Goal: Information Seeking & Learning: Understand process/instructions

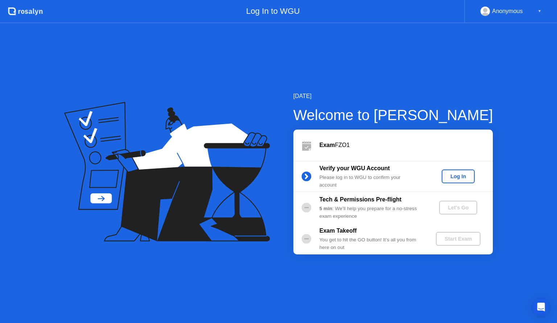
click at [454, 179] on div "Log In" at bounding box center [458, 176] width 27 height 6
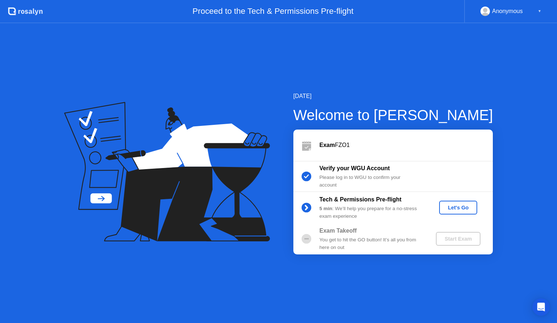
click at [447, 207] on div "Let's Go" at bounding box center [458, 207] width 32 height 6
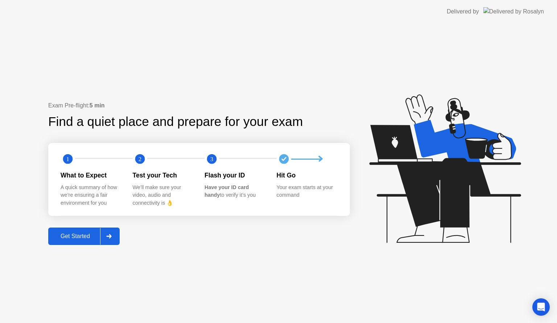
click at [87, 234] on div "Get Started" at bounding box center [75, 236] width 50 height 7
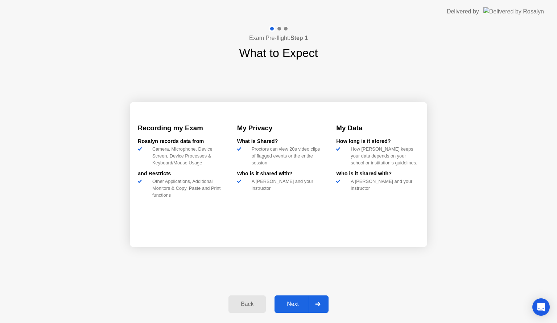
click at [283, 301] on div "Next" at bounding box center [293, 304] width 32 height 7
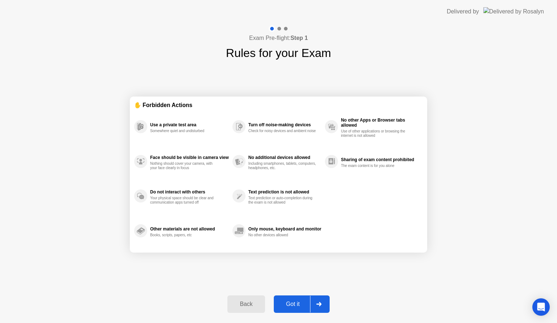
click at [290, 304] on div "Got it" at bounding box center [293, 304] width 34 height 7
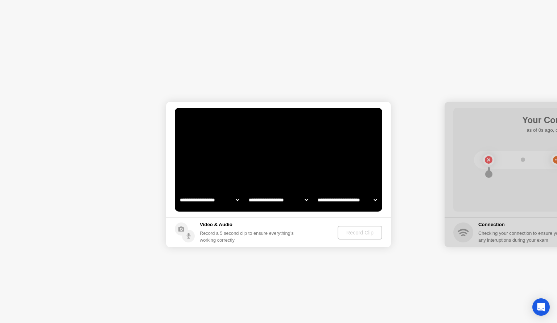
select select "**********"
select select "*******"
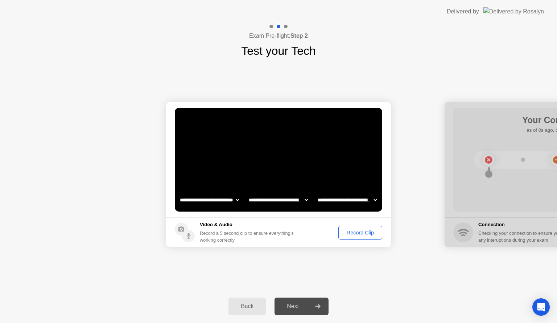
click at [356, 231] on div "Record Clip" at bounding box center [360, 233] width 39 height 6
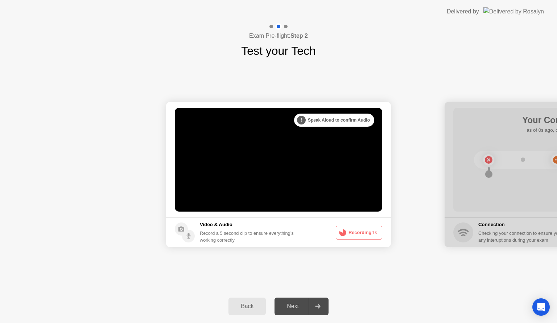
click at [356, 231] on button "Recording 1s" at bounding box center [359, 233] width 46 height 14
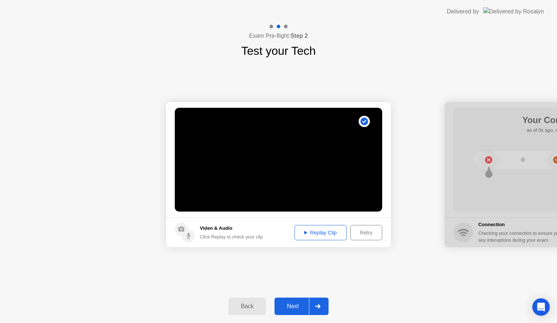
click at [325, 232] on div "Replay Clip" at bounding box center [320, 233] width 47 height 6
click at [289, 303] on div "Next" at bounding box center [293, 306] width 32 height 7
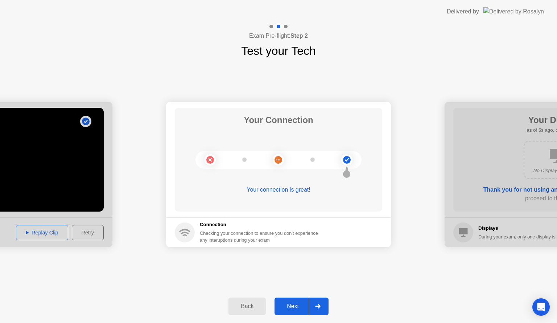
click at [294, 304] on div "Next" at bounding box center [293, 306] width 32 height 7
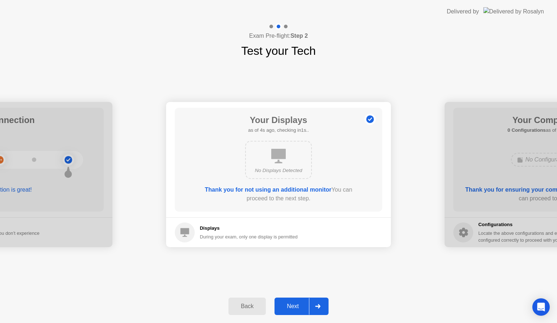
click at [294, 304] on div "Next" at bounding box center [293, 306] width 32 height 7
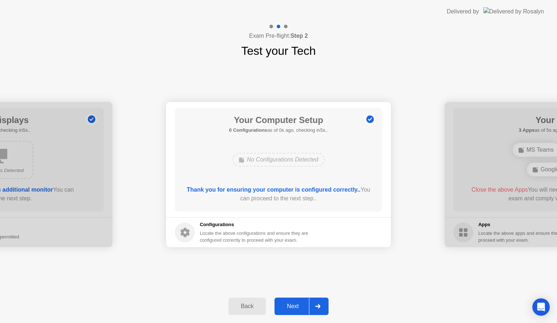
click at [294, 304] on div "Next" at bounding box center [293, 306] width 32 height 7
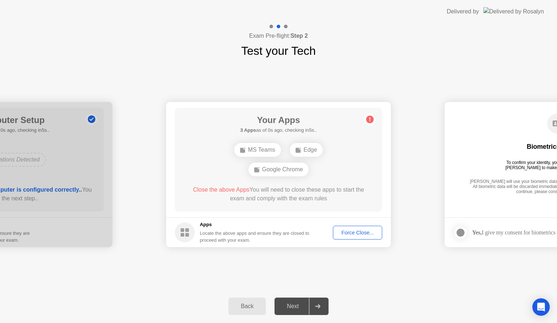
click at [355, 232] on div "Force Close..." at bounding box center [357, 233] width 44 height 6
click at [346, 235] on div "Force Close..." at bounding box center [357, 233] width 44 height 6
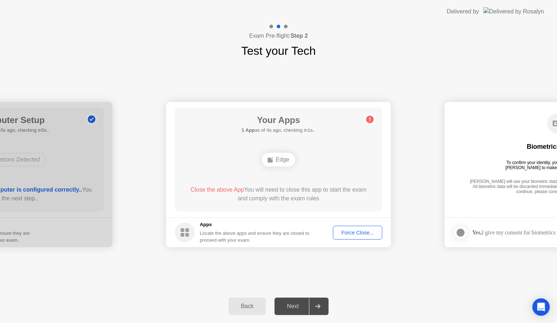
click at [357, 234] on div "Force Close..." at bounding box center [357, 233] width 44 height 6
click at [344, 233] on div "Force Close..." at bounding box center [357, 233] width 44 height 6
click at [284, 158] on div "Edge" at bounding box center [278, 160] width 33 height 14
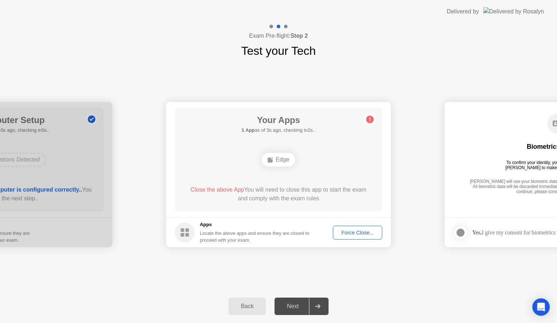
drag, startPoint x: 284, startPoint y: 158, endPoint x: 272, endPoint y: 306, distance: 148.1
click at [272, 306] on div "**********" at bounding box center [278, 172] width 557 height 299
click at [249, 311] on button "Back" at bounding box center [246, 305] width 37 height 17
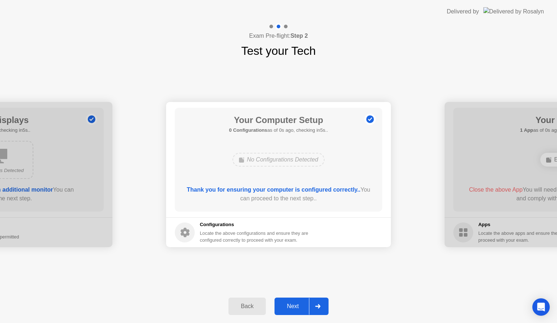
click at [298, 305] on div "Next" at bounding box center [293, 306] width 32 height 7
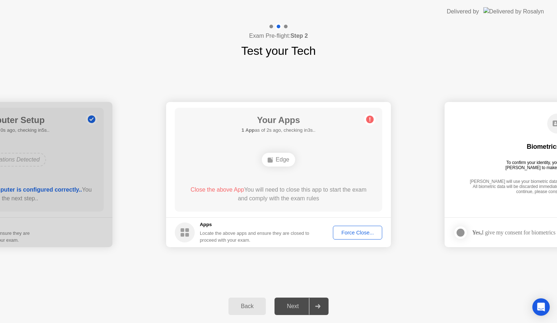
click at [357, 234] on div "Force Close..." at bounding box center [357, 233] width 44 height 6
click at [319, 307] on icon at bounding box center [317, 306] width 5 height 4
click at [280, 307] on div "Next" at bounding box center [293, 306] width 32 height 7
click at [362, 235] on div "Force Close..." at bounding box center [357, 233] width 44 height 6
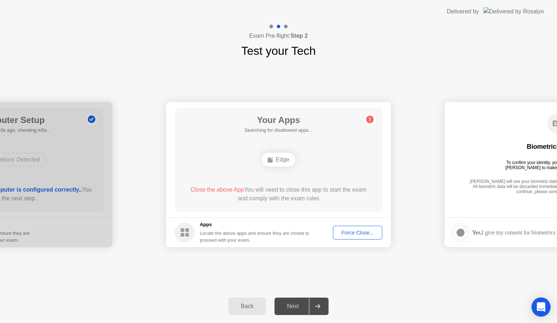
click at [543, 310] on icon "Open Intercom Messenger" at bounding box center [540, 306] width 9 height 9
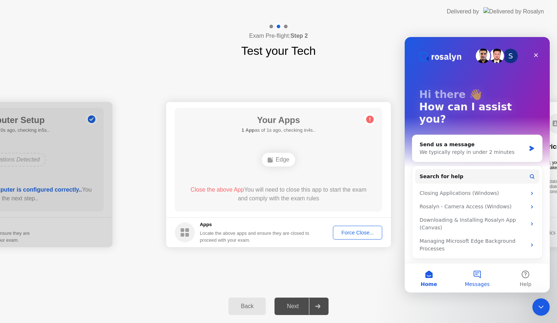
click at [477, 271] on button "Messages" at bounding box center [477, 277] width 48 height 29
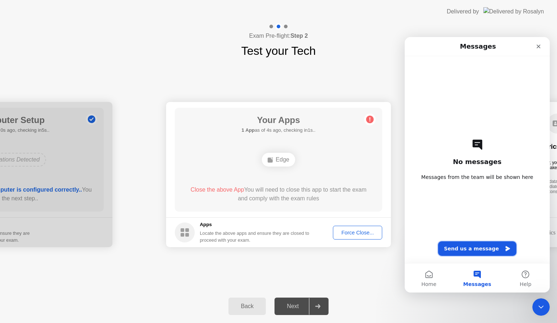
click at [480, 246] on button "Send us a message" at bounding box center [477, 248] width 78 height 15
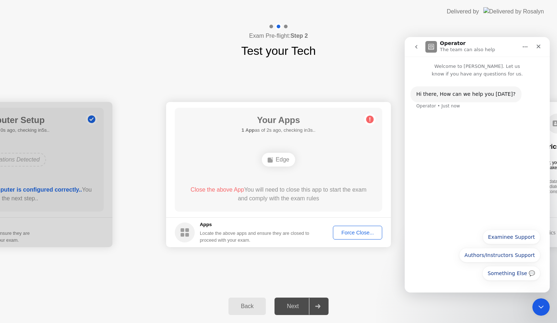
click at [445, 107] on div "Operator • Just now" at bounding box center [438, 106] width 44 height 4
click at [480, 94] on div "Hi ​there, How can we help you [DATE]?" at bounding box center [465, 94] width 99 height 7
click at [507, 233] on button "Examinee Support" at bounding box center [512, 237] width 58 height 15
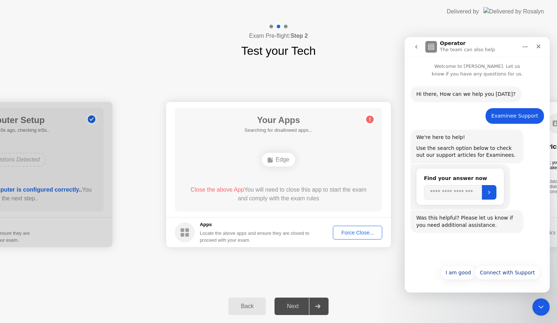
click at [459, 163] on div "We're here to help! Use the search option below to check out our support articl…" at bounding box center [476, 146] width 133 height 34
click at [470, 191] on input "Search" at bounding box center [453, 192] width 58 height 15
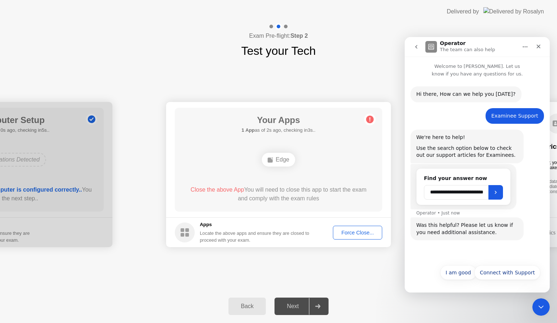
scroll to position [0, 9]
type input "**********"
click at [495, 196] on button "Submit" at bounding box center [495, 192] width 15 height 15
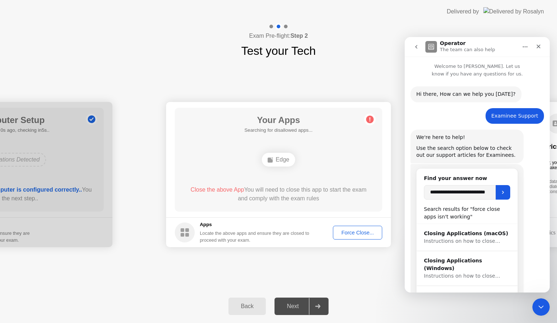
scroll to position [98, 0]
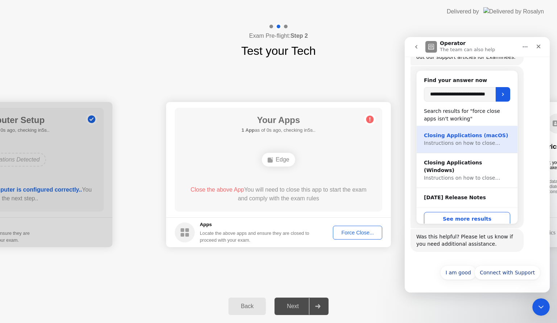
click at [464, 136] on div "Closing Applications (macOS)" at bounding box center [467, 136] width 86 height 8
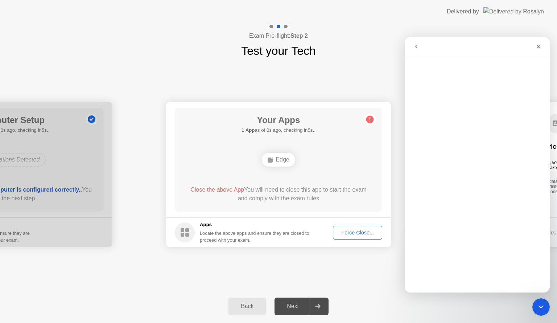
scroll to position [0, 0]
click at [418, 49] on icon "go back" at bounding box center [416, 47] width 6 height 6
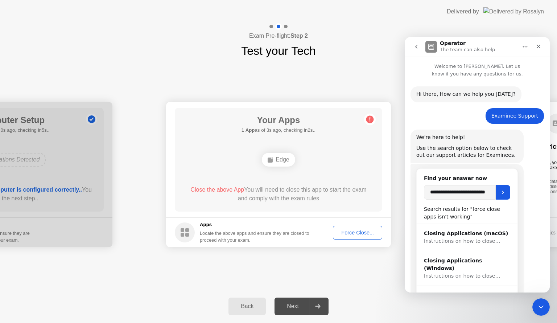
scroll to position [98, 0]
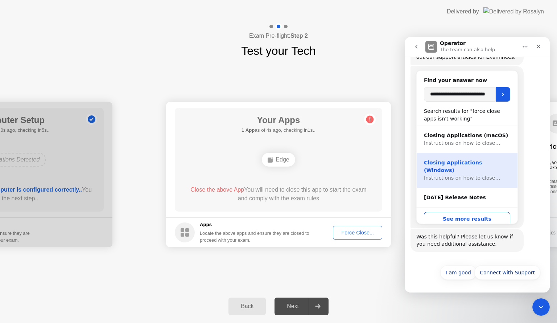
click at [449, 162] on div "Closing Applications (Windows)" at bounding box center [467, 166] width 86 height 15
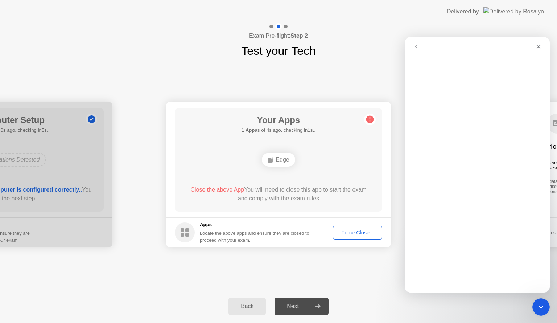
scroll to position [0, 0]
click at [437, 295] on div "Back Next" at bounding box center [278, 305] width 557 height 33
click at [438, 305] on div "Back Next" at bounding box center [278, 305] width 557 height 33
